Goal: Task Accomplishment & Management: Manage account settings

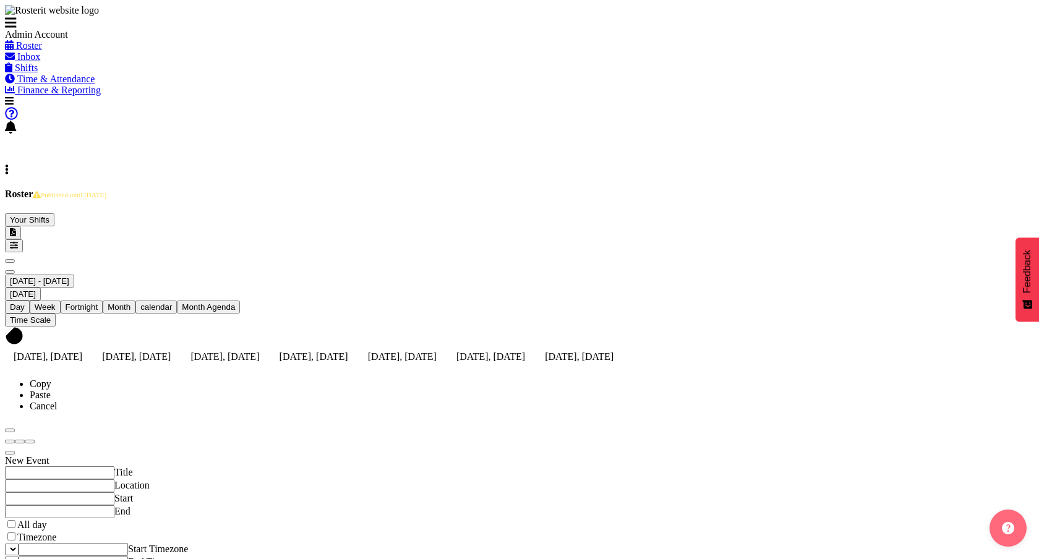
click at [17, 122] on span at bounding box center [11, 127] width 12 height 11
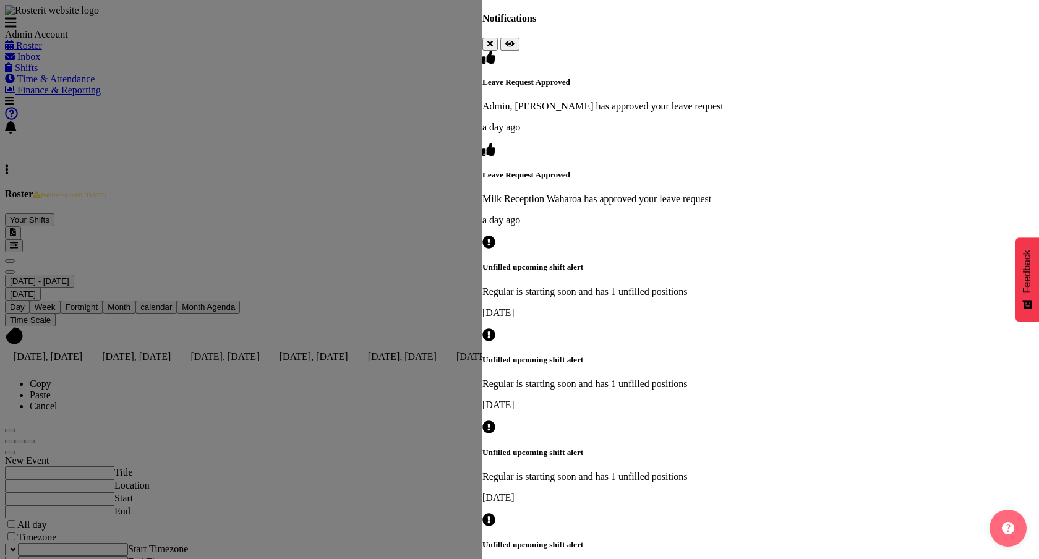
click at [387, 240] on div at bounding box center [519, 279] width 1039 height 559
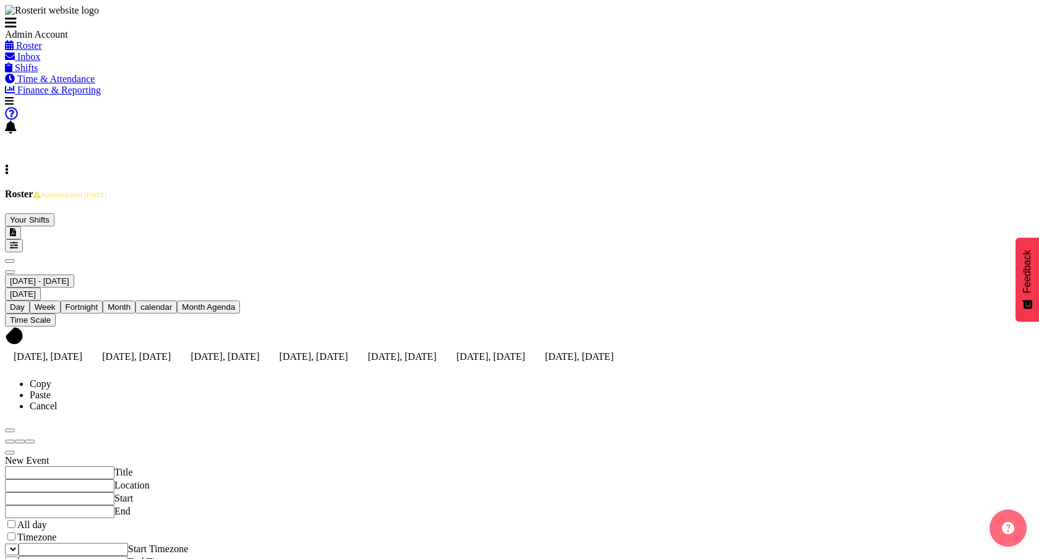
click at [40, 62] on span "Inbox" at bounding box center [28, 56] width 23 height 11
click at [10, 261] on span "Previous" at bounding box center [10, 261] width 0 height 0
click at [248, 369] on div at bounding box center [519, 369] width 1029 height 0
click at [10, 261] on span "Previous" at bounding box center [10, 261] width 0 height 0
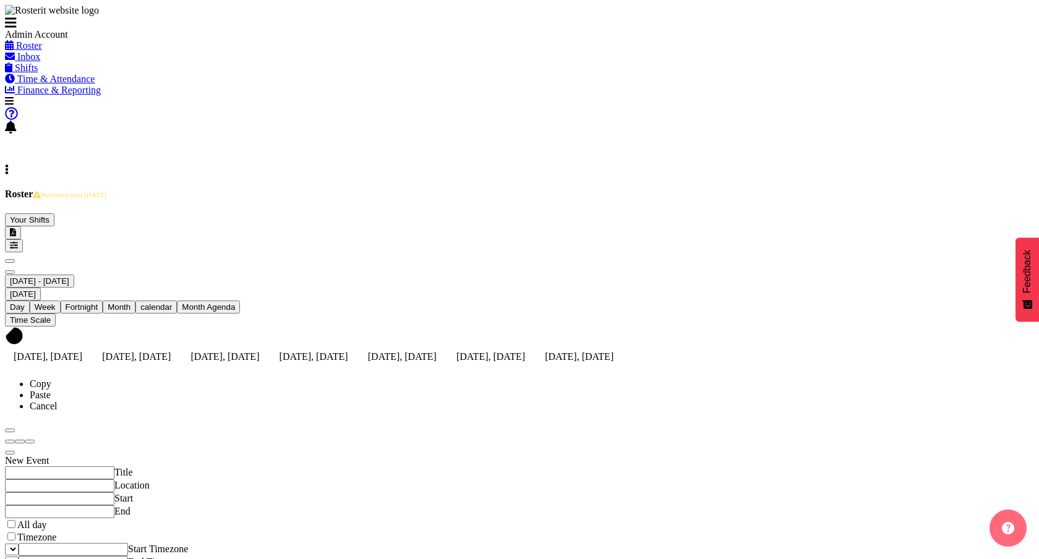
click at [362, 252] on div "September 15 - 21, 2025 Today Day Week Fortnight Month calendar Month Agenda Ti…" at bounding box center [519, 310] width 1029 height 116
click at [69, 276] on span "September 15 - 21, 2025" at bounding box center [39, 280] width 59 height 9
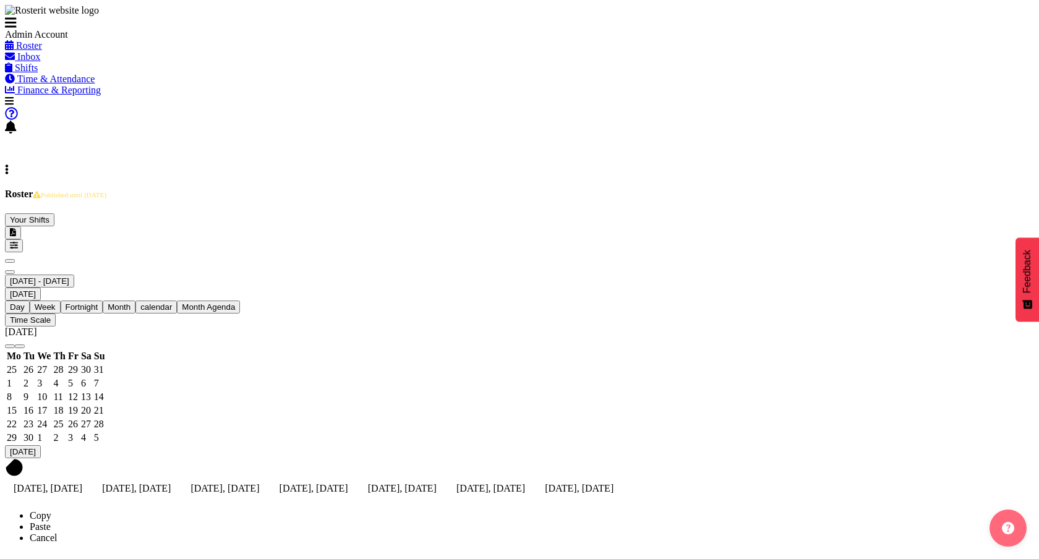
click at [10, 346] on span "previous month" at bounding box center [10, 346] width 0 height 0
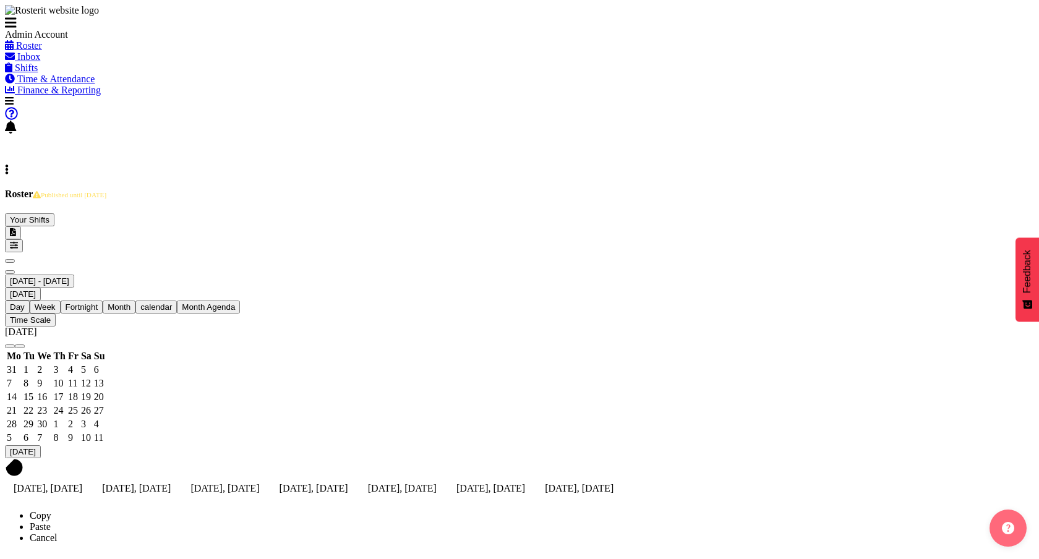
click at [10, 346] on span "previous month" at bounding box center [10, 346] width 0 height 0
click at [106, 377] on td "8" at bounding box center [99, 383] width 12 height 12
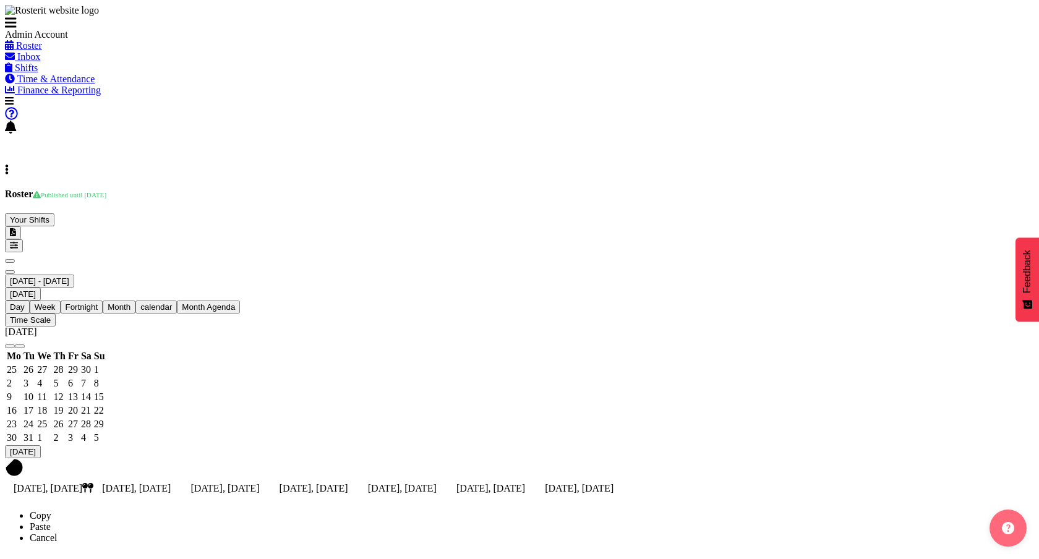
scroll to position [30, 0]
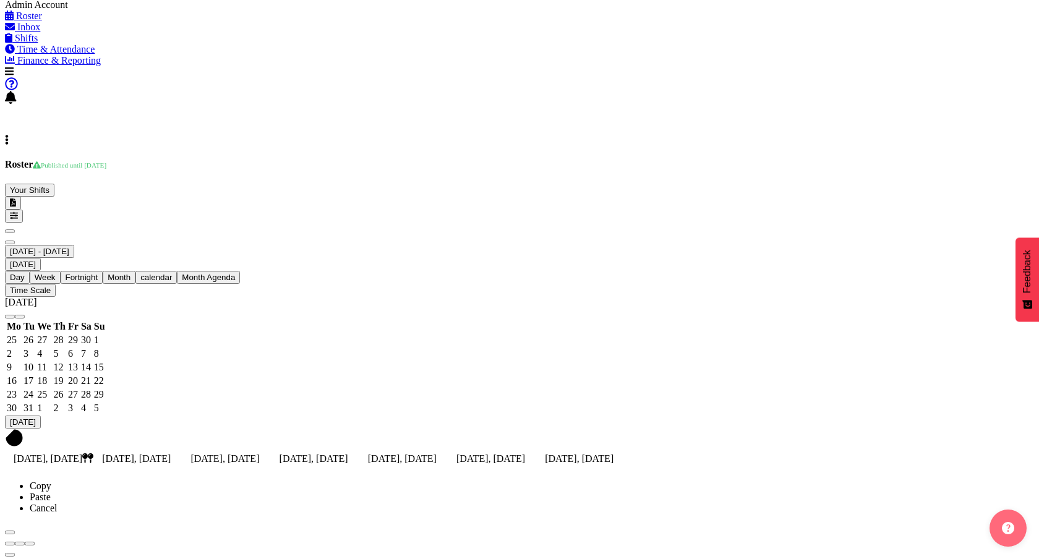
click at [38, 43] on span "Shifts" at bounding box center [26, 38] width 23 height 11
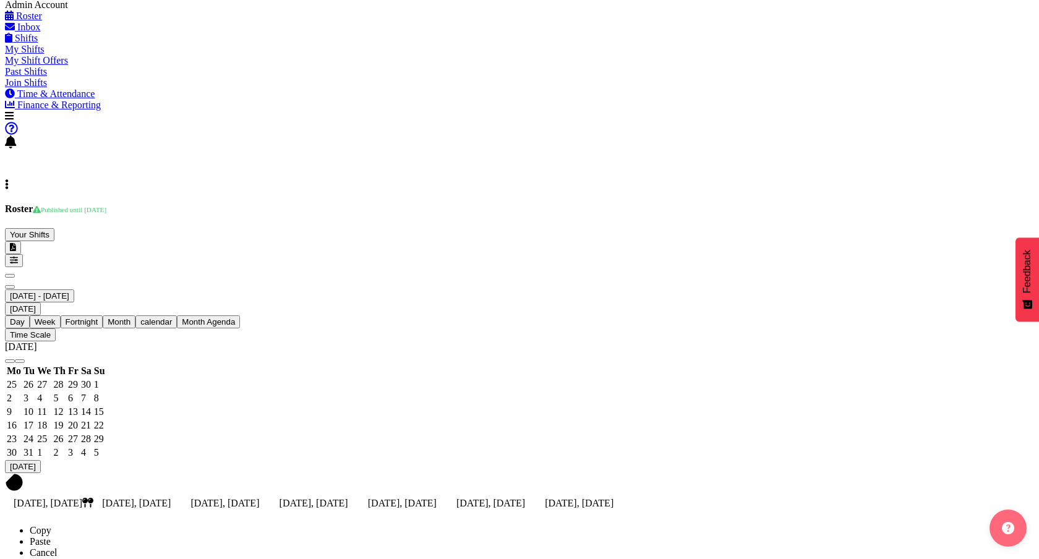
click at [45, 54] on link "My Shifts" at bounding box center [25, 49] width 40 height 11
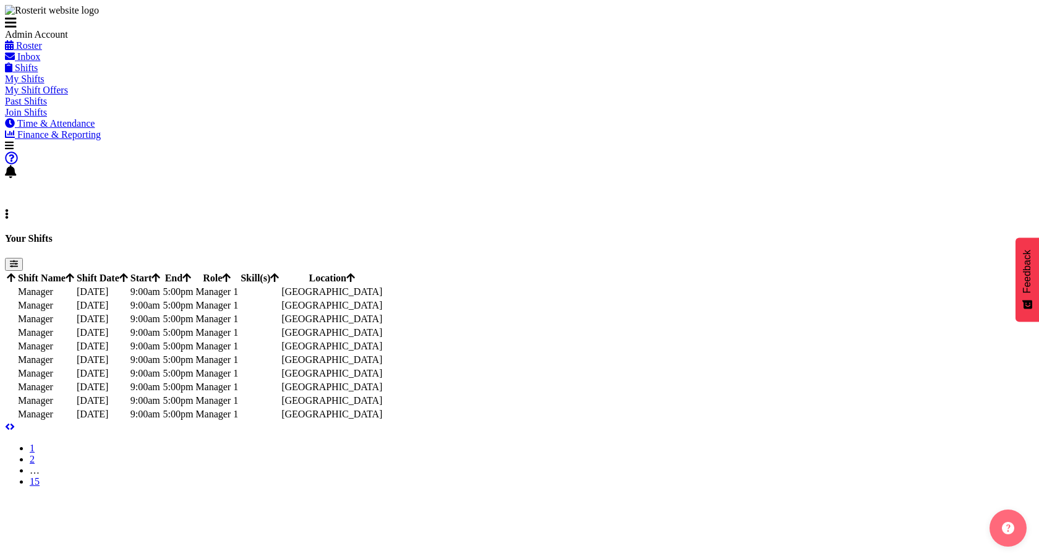
click at [129, 286] on td "Friday, 10th Oct" at bounding box center [102, 292] width 53 height 12
click at [1019, 188] on div "Profile Log Out" at bounding box center [519, 204] width 1029 height 32
click at [9, 209] on span at bounding box center [7, 214] width 4 height 11
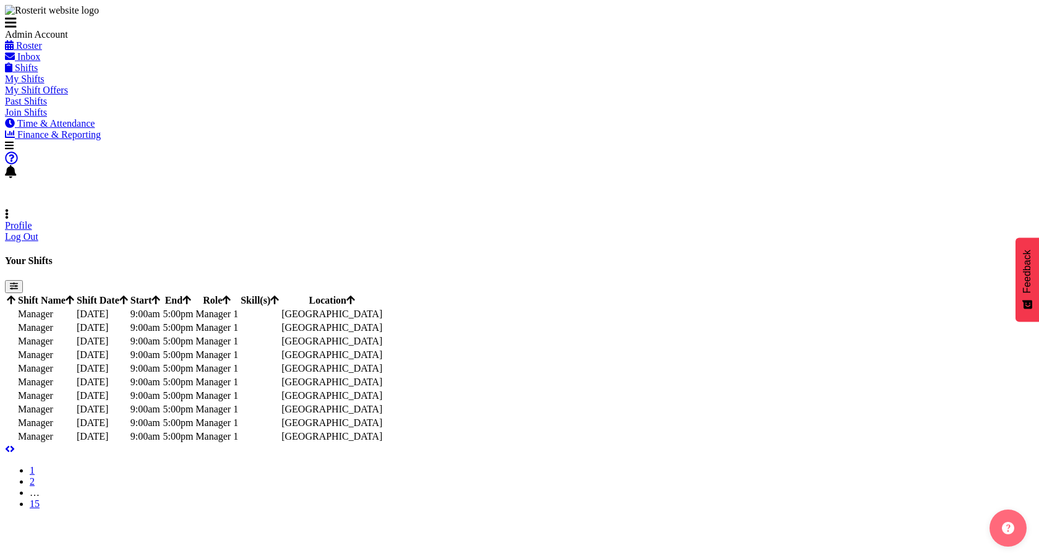
click at [32, 220] on link "Profile" at bounding box center [18, 225] width 27 height 11
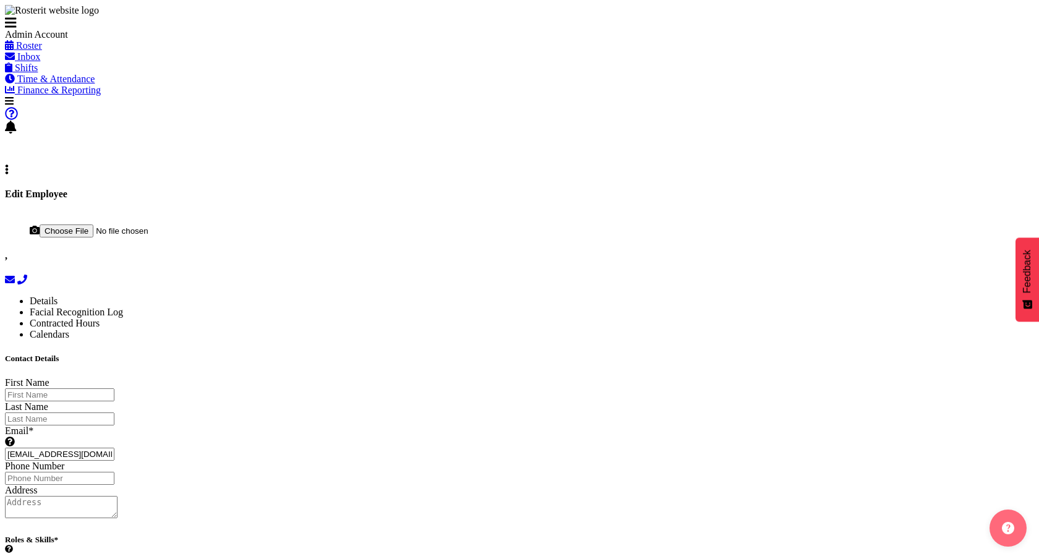
select select "TimelineWeek"
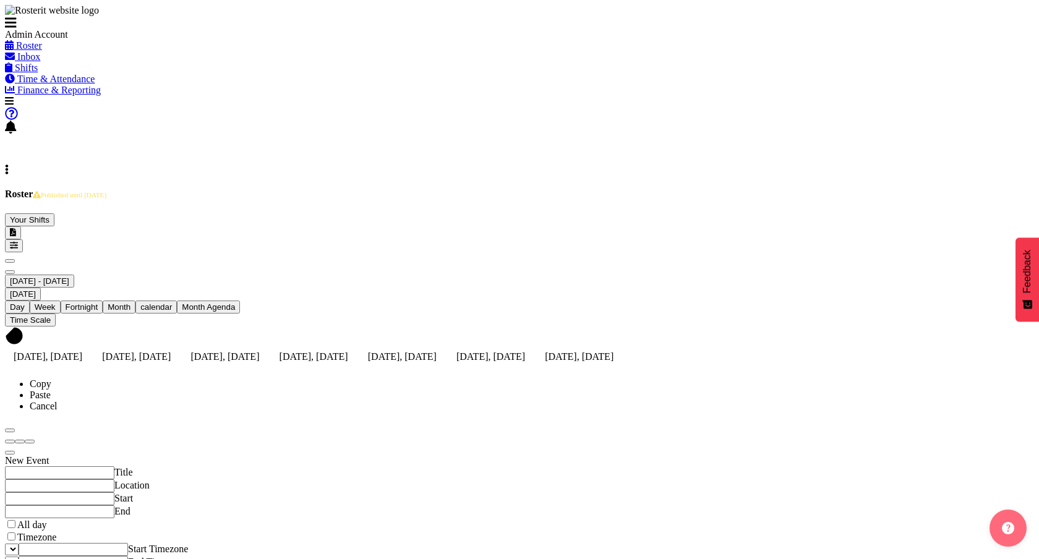
click at [1001, 143] on figure at bounding box center [520, 148] width 980 height 11
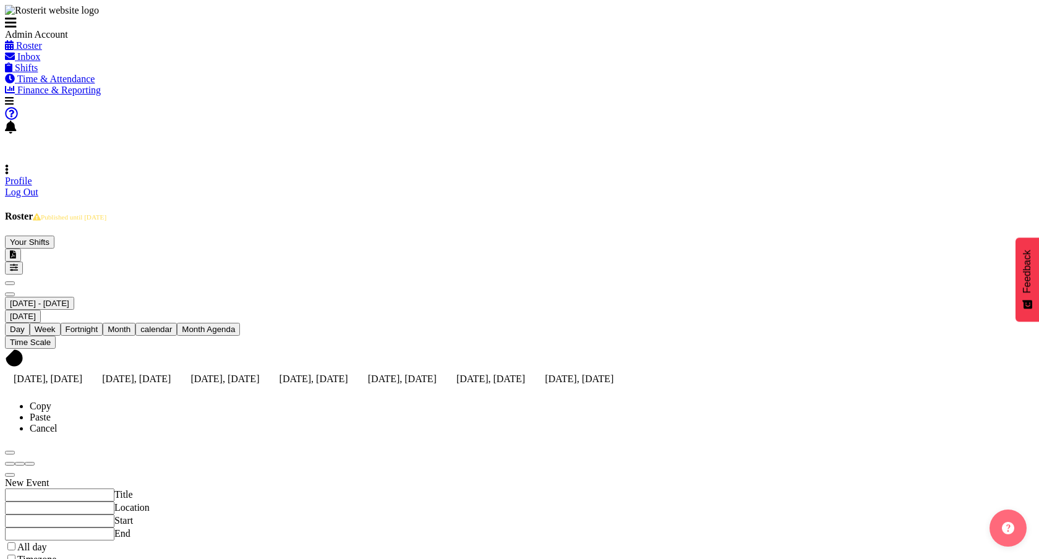
click at [9, 165] on span at bounding box center [7, 170] width 4 height 11
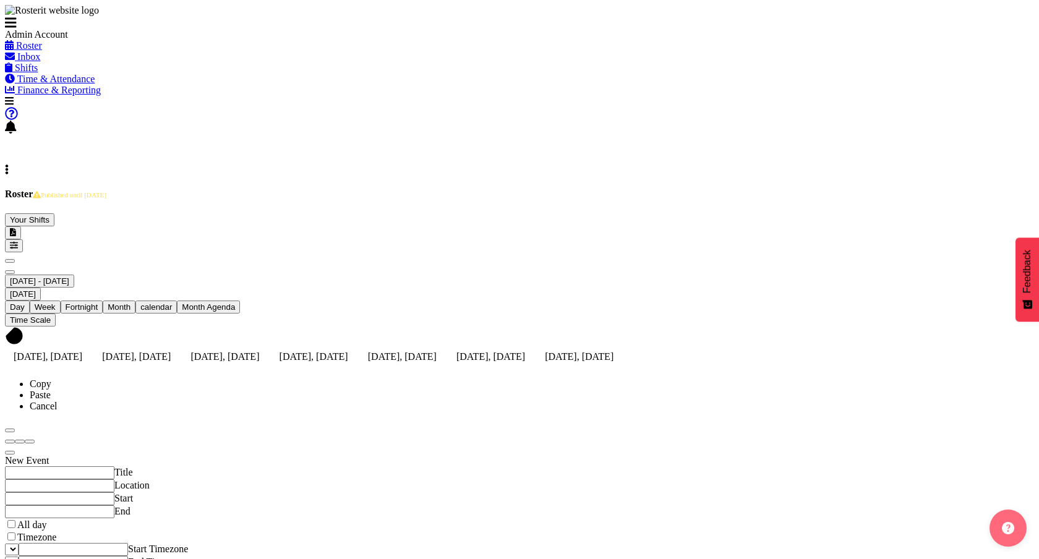
click at [9, 165] on span at bounding box center [7, 170] width 4 height 11
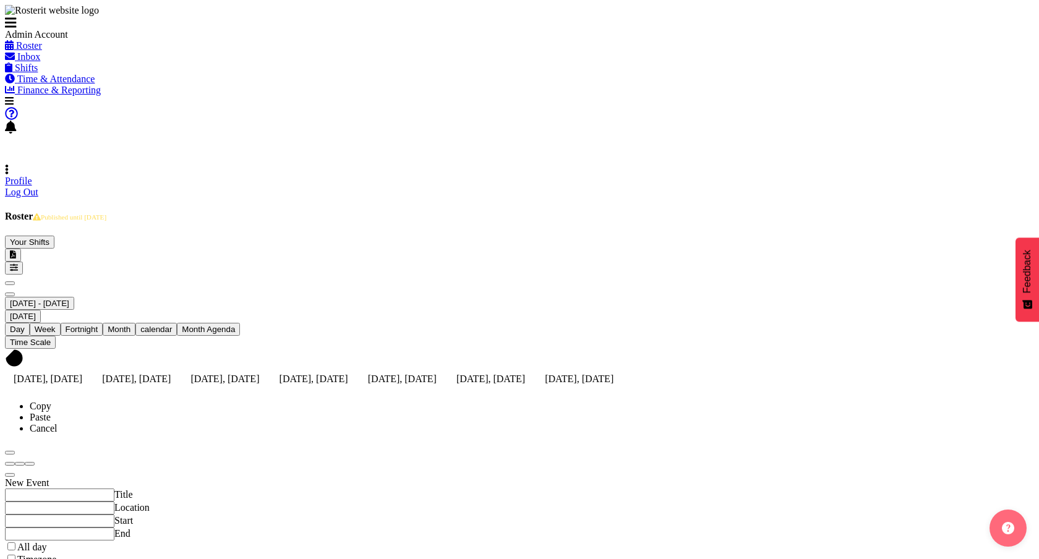
click at [38, 187] on link "Log Out" at bounding box center [21, 192] width 33 height 11
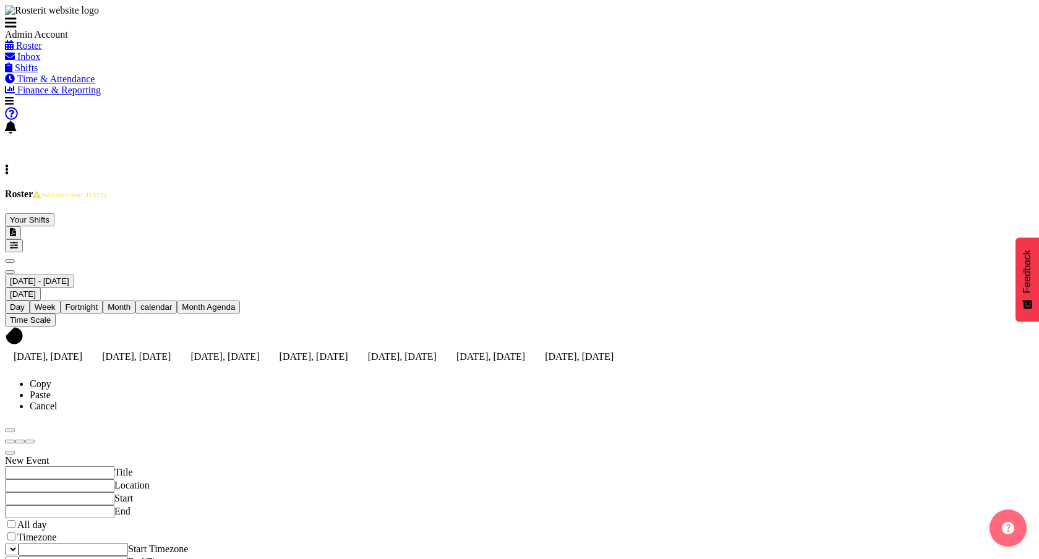
click at [9, 165] on span at bounding box center [7, 170] width 4 height 11
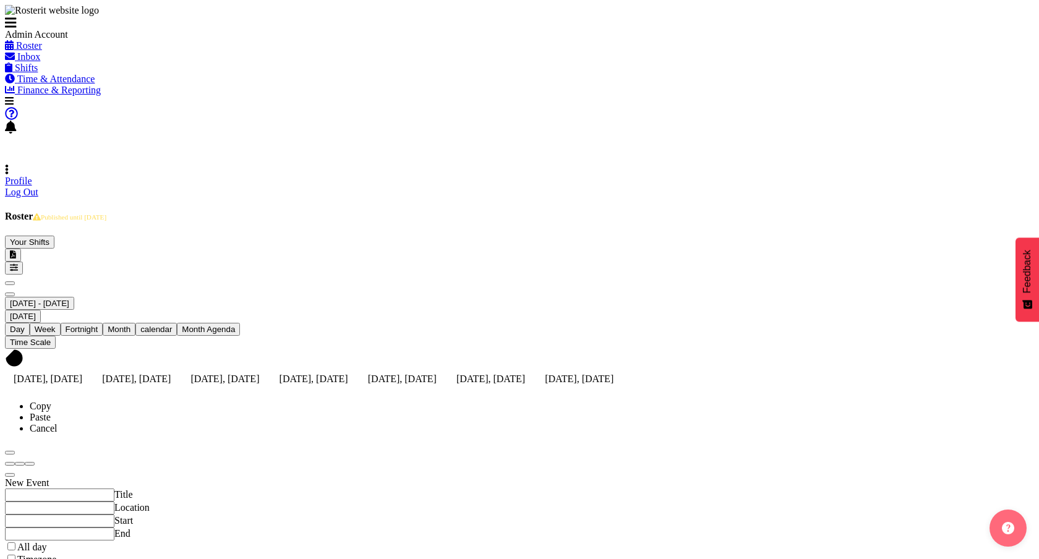
click at [38, 187] on link "Log Out" at bounding box center [21, 192] width 33 height 11
